Goal: Navigation & Orientation: Find specific page/section

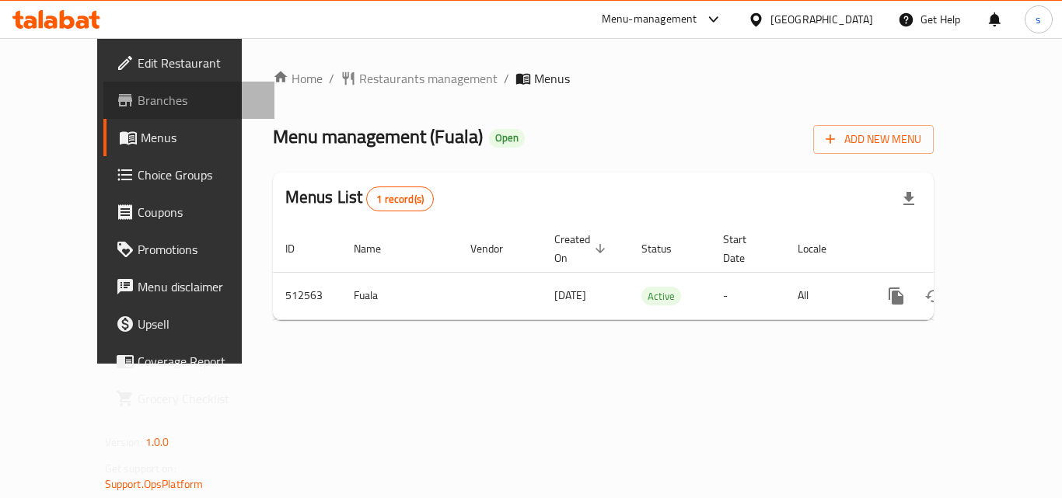
click at [138, 103] on span "Branches" at bounding box center [200, 100] width 124 height 19
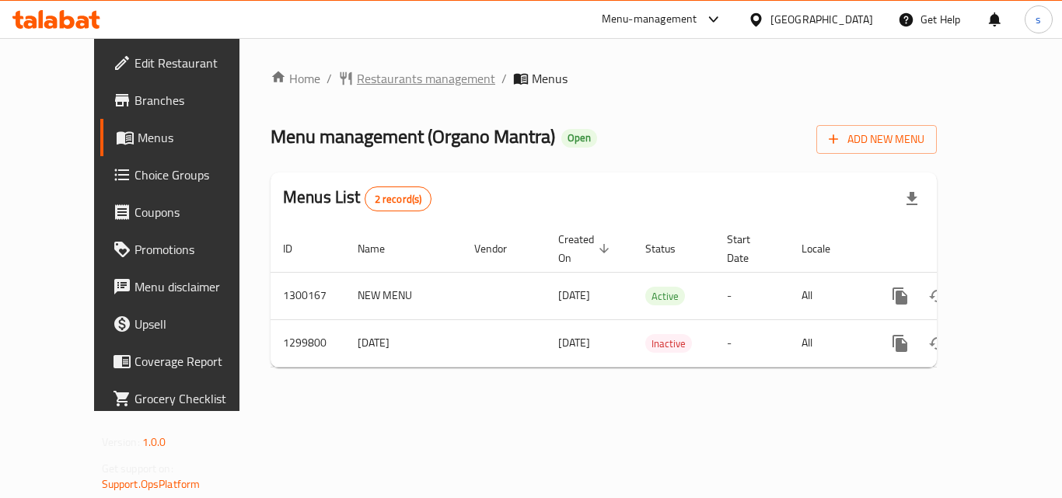
click at [357, 73] on span "Restaurants management" at bounding box center [426, 78] width 138 height 19
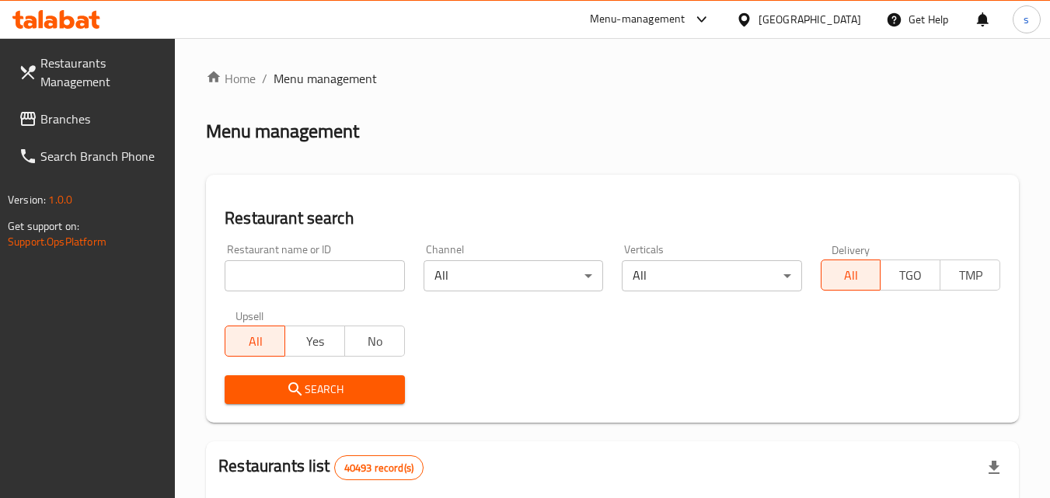
click at [93, 116] on span "Branches" at bounding box center [101, 119] width 123 height 19
